Goal: Transaction & Acquisition: Subscribe to service/newsletter

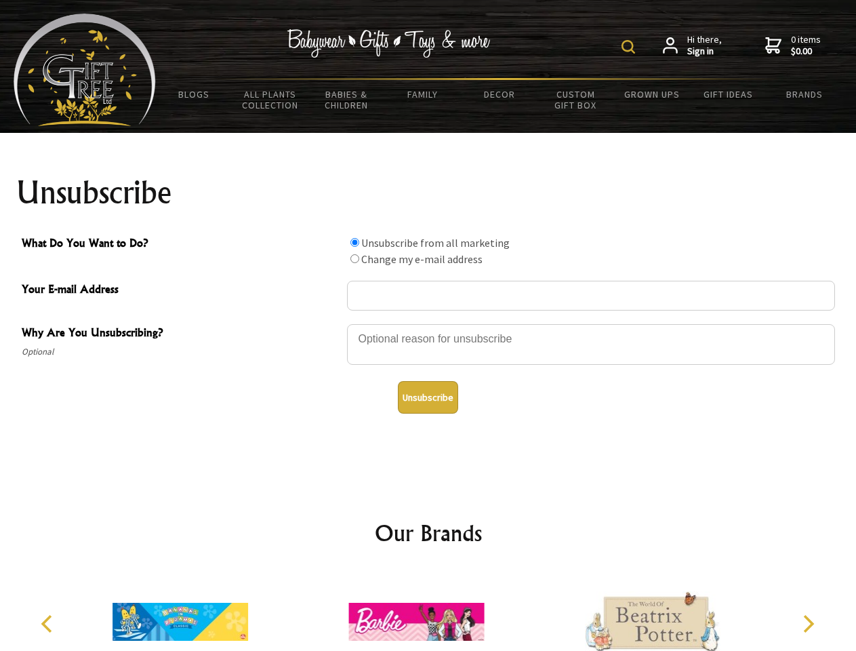
click at [631, 47] on img at bounding box center [629, 47] width 14 height 14
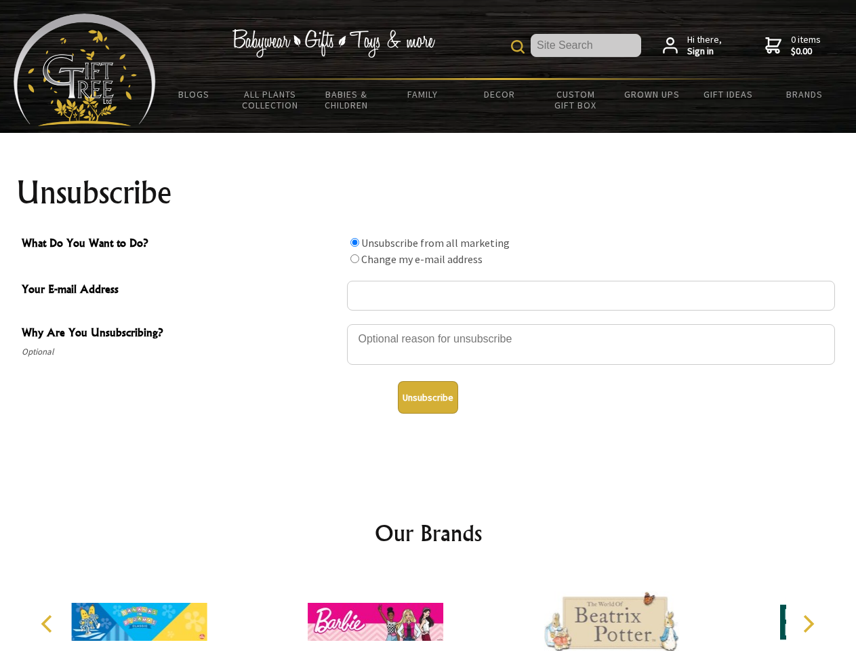
click at [428, 323] on div at bounding box center [591, 346] width 488 height 47
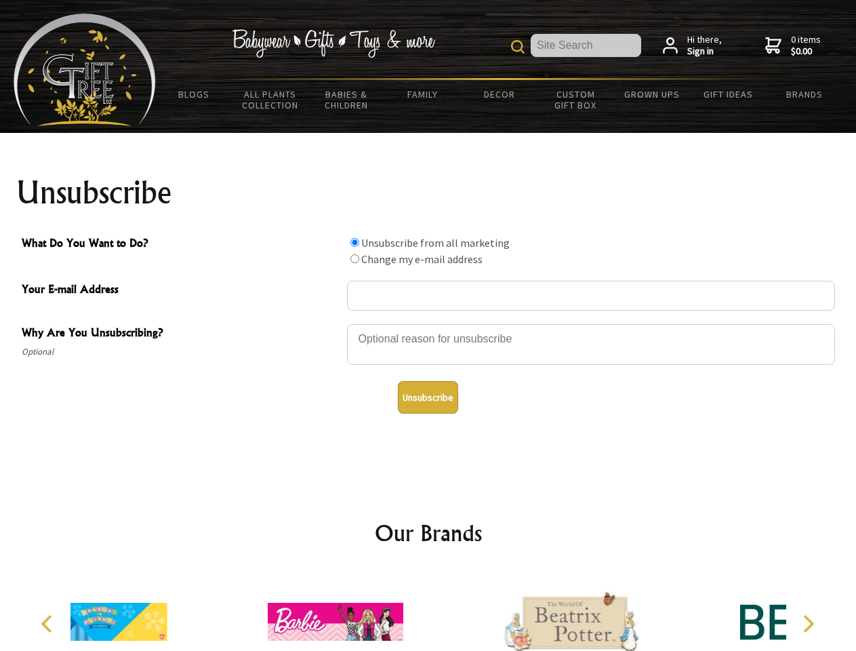
click at [355, 242] on input "What Do You Want to Do?" at bounding box center [355, 242] width 9 height 9
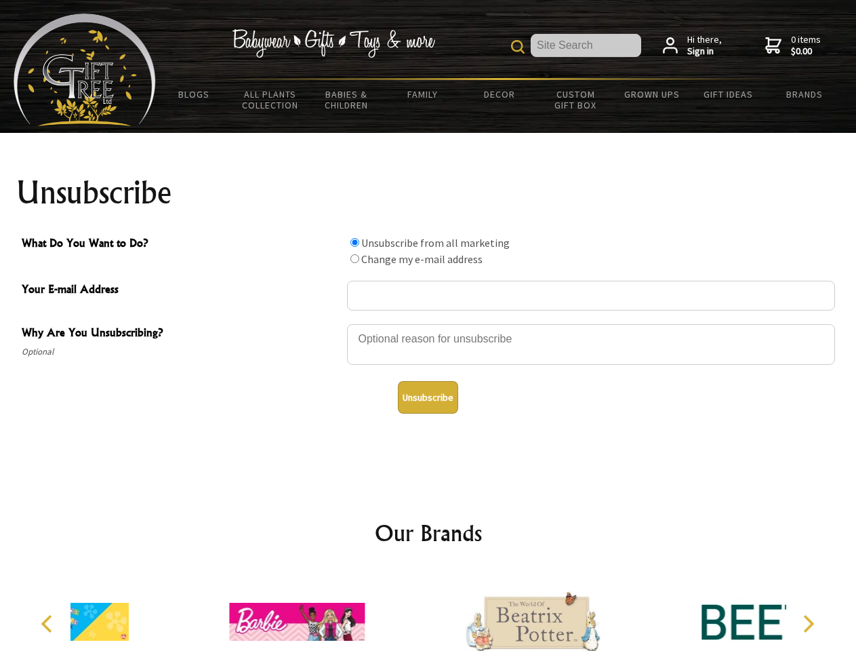
click at [355, 258] on input "What Do You Want to Do?" at bounding box center [355, 258] width 9 height 9
radio input "true"
click at [428, 397] on button "Unsubscribe" at bounding box center [428, 397] width 60 height 33
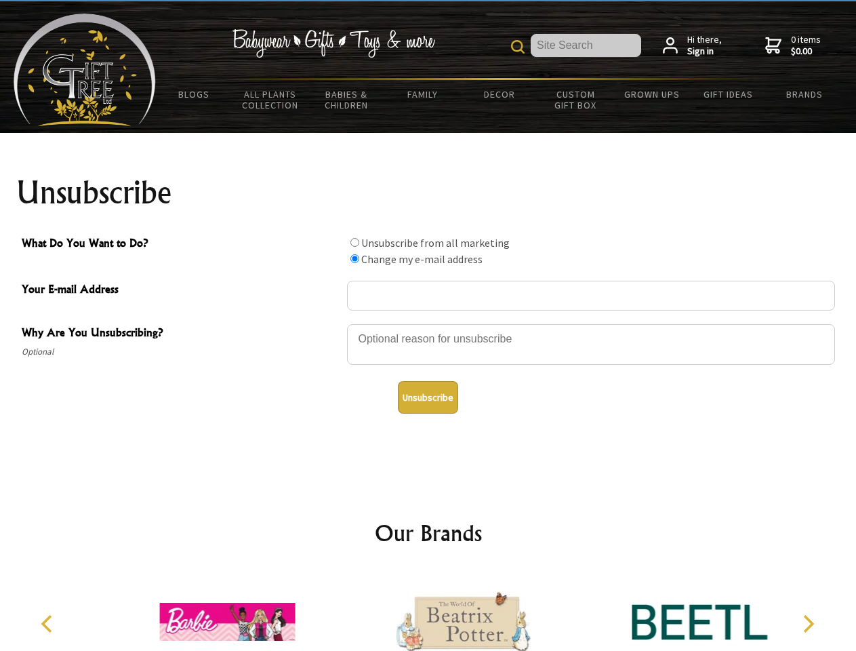
click at [49, 624] on icon "Previous" at bounding box center [48, 624] width 18 height 18
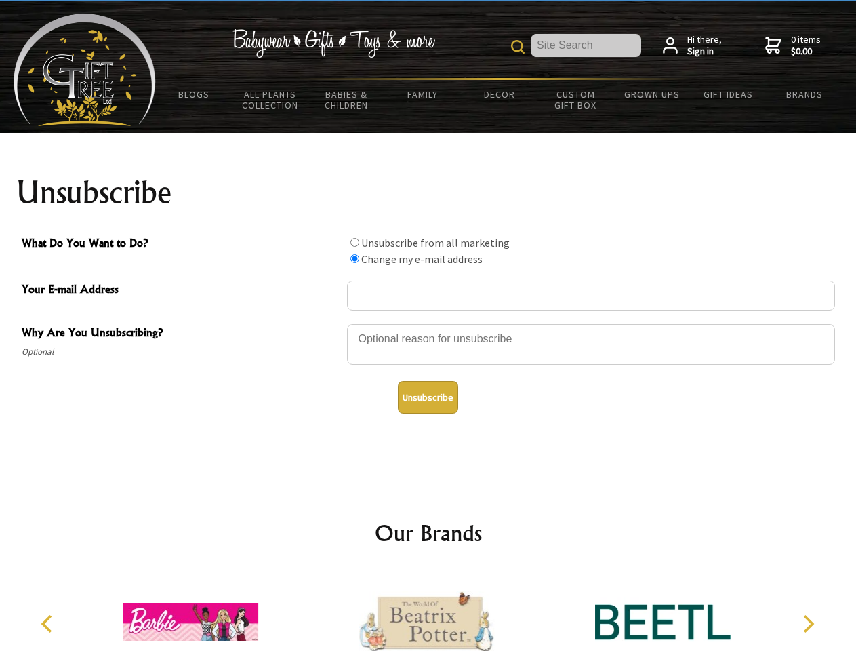
click at [808, 624] on icon "Next" at bounding box center [808, 624] width 18 height 18
